Goal: Navigation & Orientation: Understand site structure

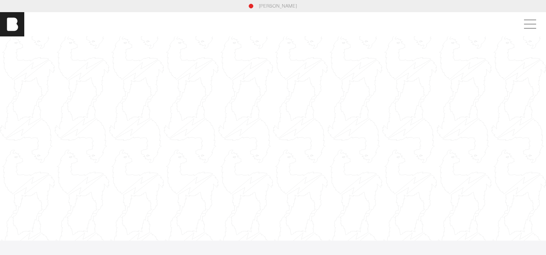
click at [105, 113] on div at bounding box center [273, 138] width 546 height 307
click at [531, 22] on span at bounding box center [528, 24] width 17 height 14
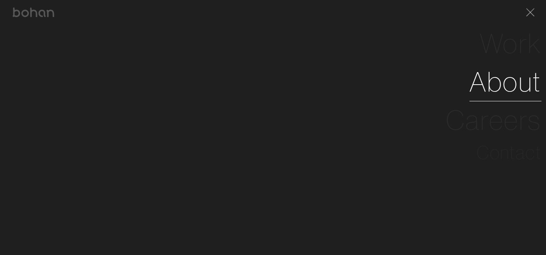
click at [489, 86] on link "About" at bounding box center [505, 82] width 72 height 38
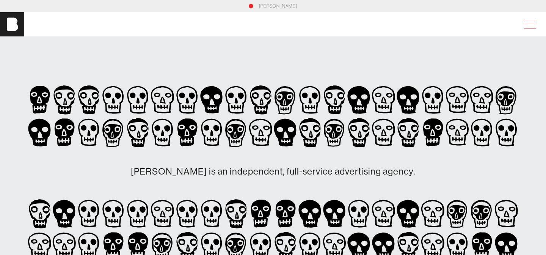
click at [531, 22] on span at bounding box center [528, 24] width 17 height 14
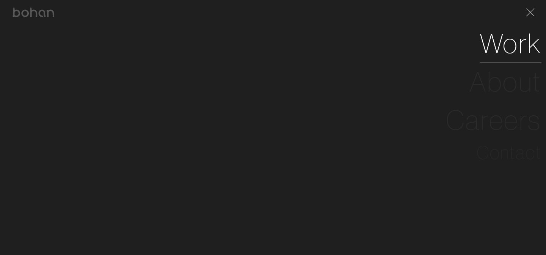
click at [500, 46] on link "Work" at bounding box center [511, 43] width 62 height 38
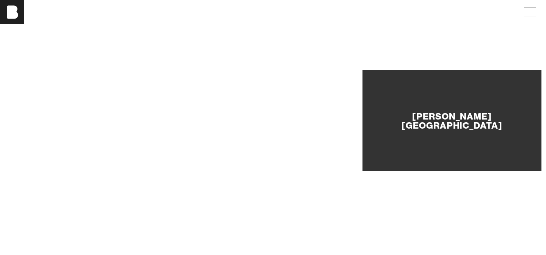
scroll to position [461, 0]
